Goal: Transaction & Acquisition: Purchase product/service

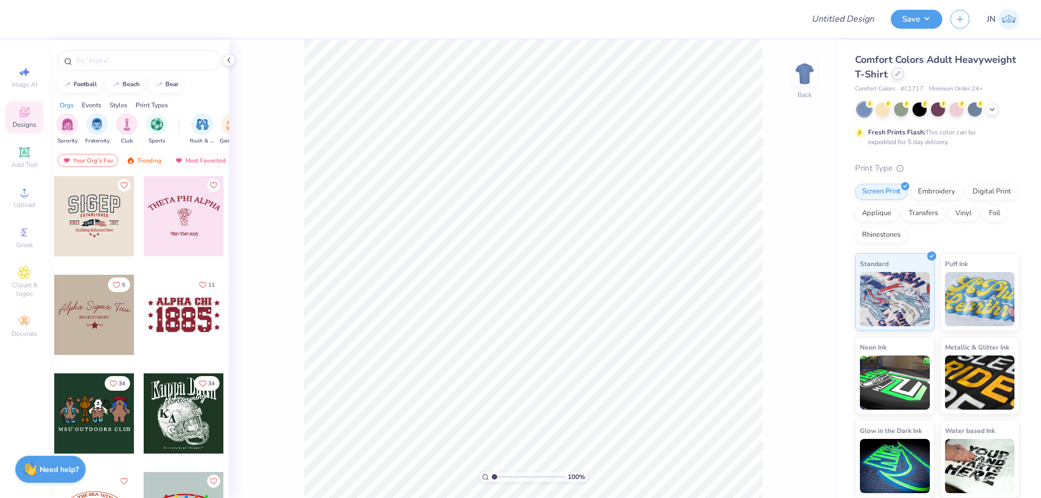
click at [900, 75] on div at bounding box center [898, 74] width 12 height 12
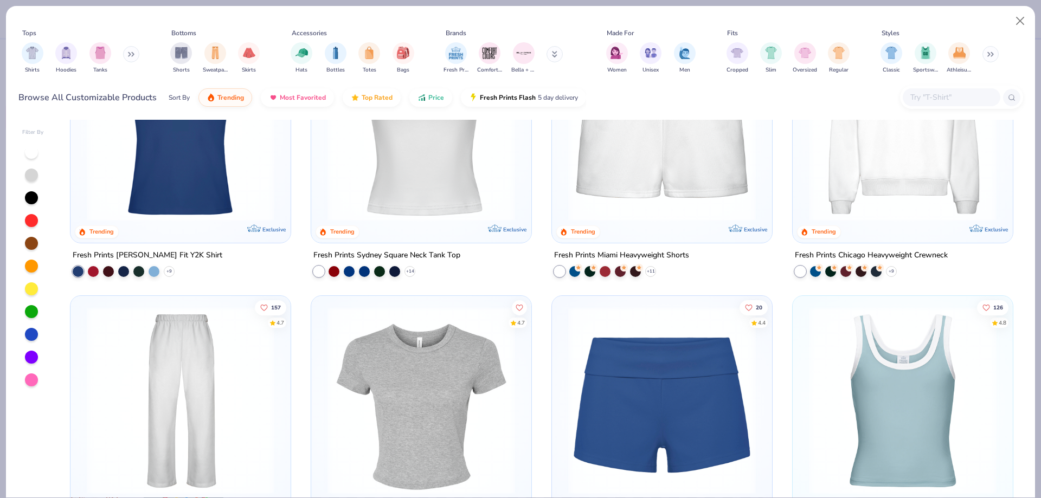
scroll to position [434, 0]
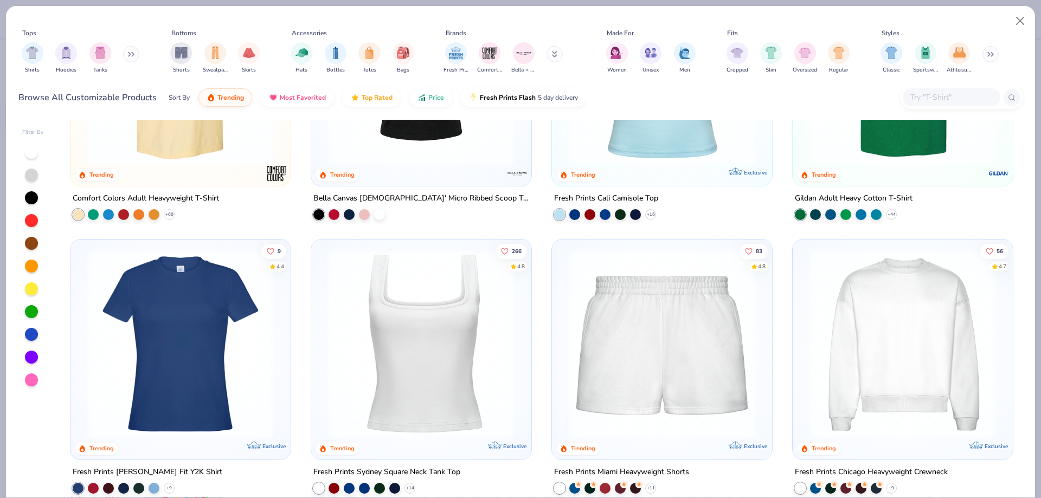
click at [415, 350] on img at bounding box center [421, 344] width 198 height 188
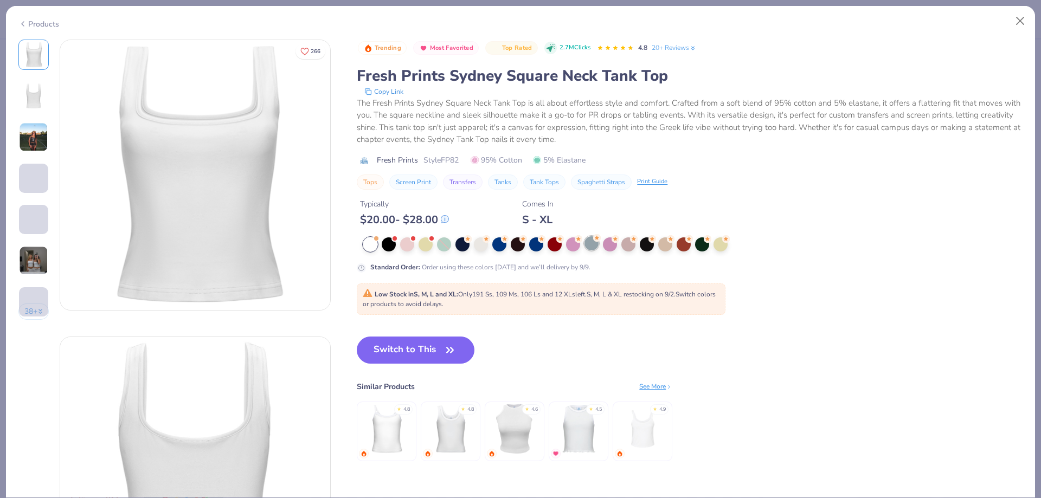
click at [598, 243] on div at bounding box center [591, 243] width 14 height 14
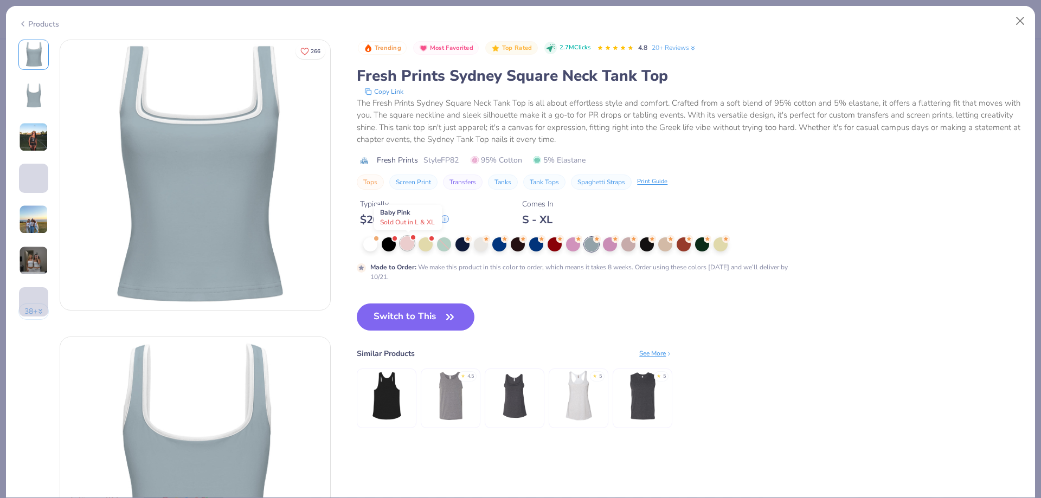
click at [406, 246] on div at bounding box center [407, 243] width 14 height 14
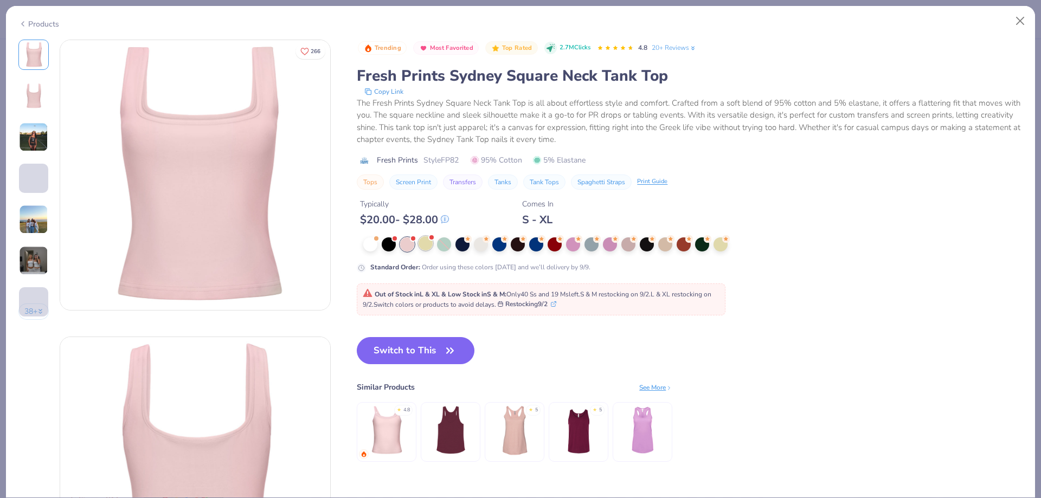
click at [428, 244] on div at bounding box center [426, 243] width 14 height 14
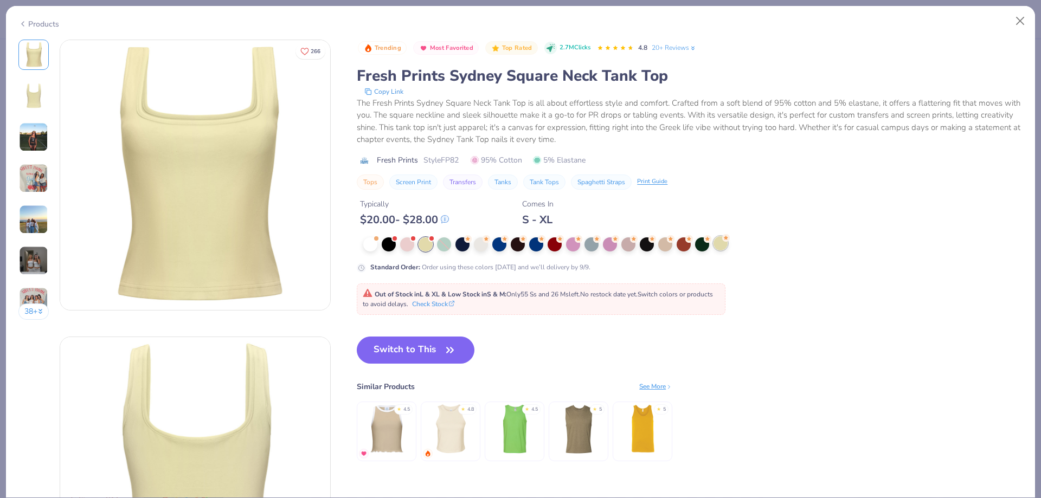
click at [719, 246] on div at bounding box center [720, 243] width 14 height 14
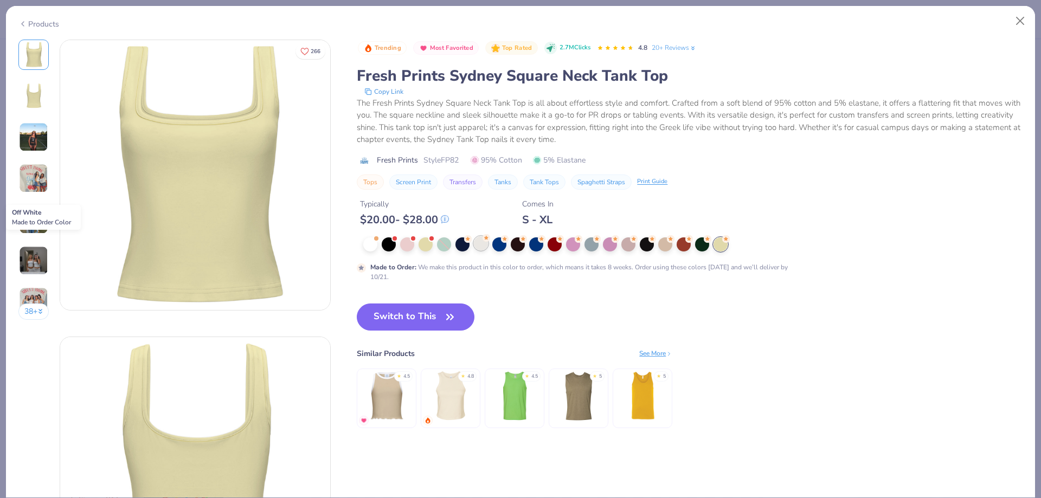
click at [478, 242] on div at bounding box center [481, 243] width 14 height 14
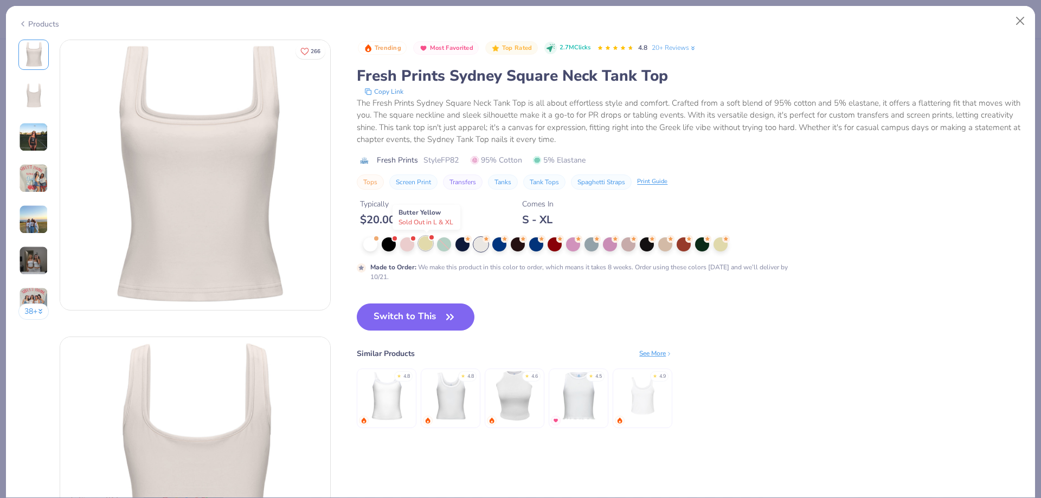
click at [426, 245] on div at bounding box center [426, 243] width 14 height 14
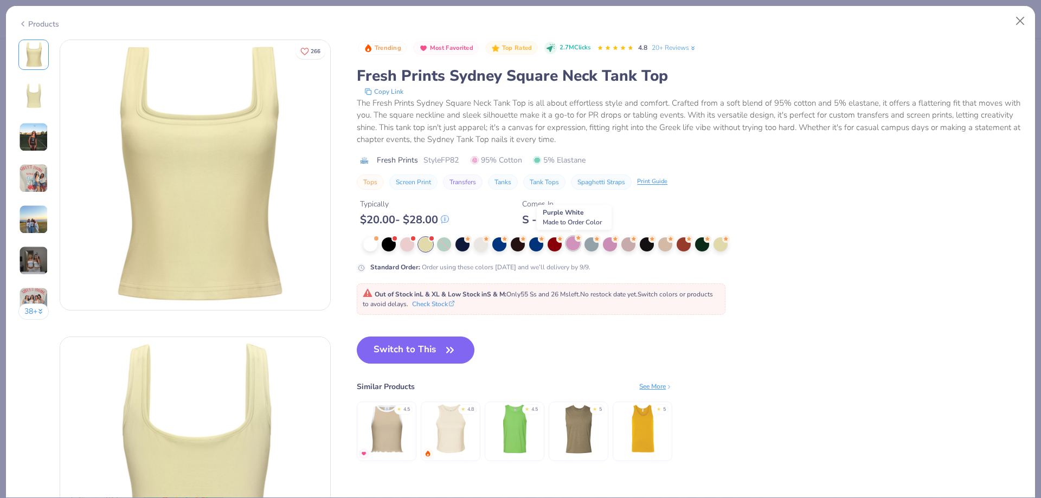
click at [578, 244] on div at bounding box center [573, 243] width 14 height 14
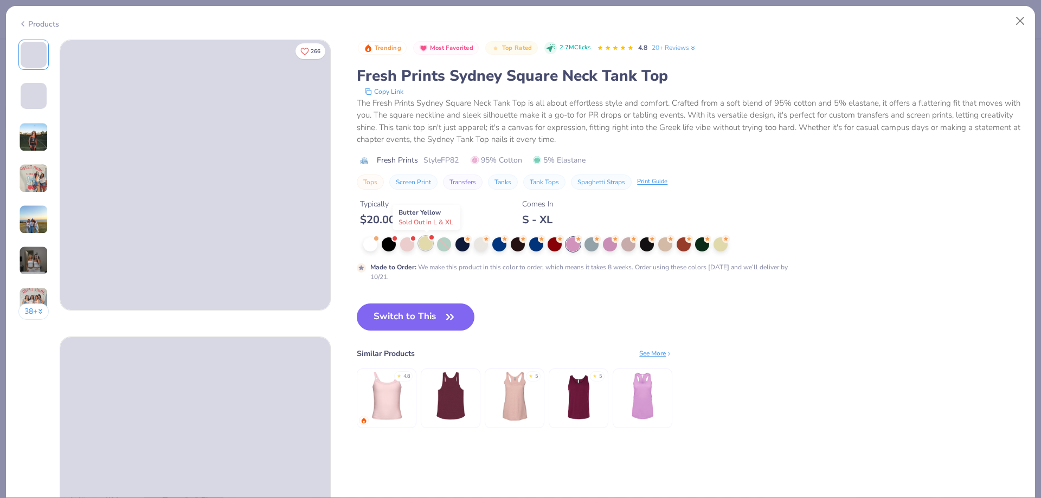
click at [421, 245] on div at bounding box center [426, 243] width 14 height 14
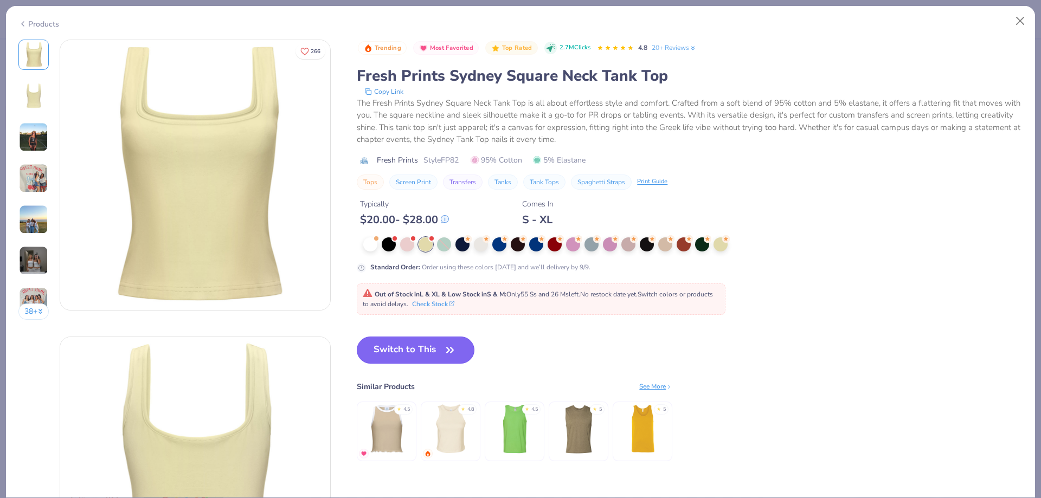
click at [403, 340] on button "Switch to This" at bounding box center [416, 350] width 118 height 27
type textarea "x"
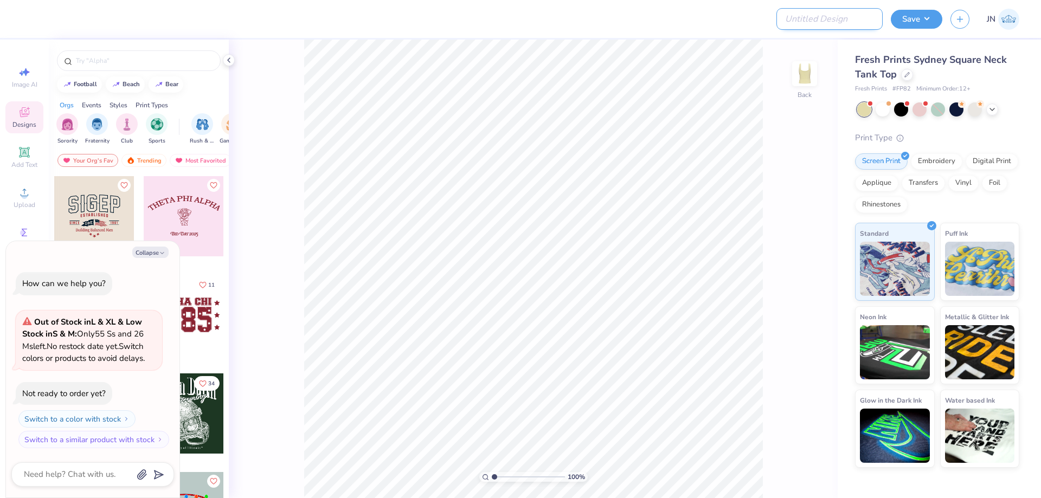
click at [819, 20] on input "Design Title" at bounding box center [829, 19] width 106 height 22
paste input "FPS239844"
type input "FPS239844"
type textarea "x"
type input "FPS239844"
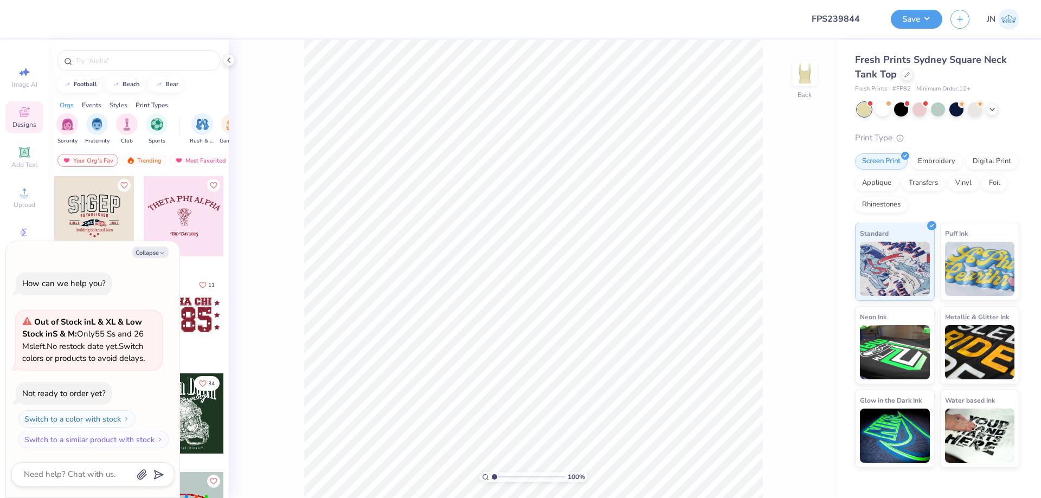
click at [719, 20] on div at bounding box center [412, 19] width 765 height 38
click at [150, 256] on button "Collapse" at bounding box center [150, 252] width 36 height 11
type textarea "x"
